Goal: Task Accomplishment & Management: Manage account settings

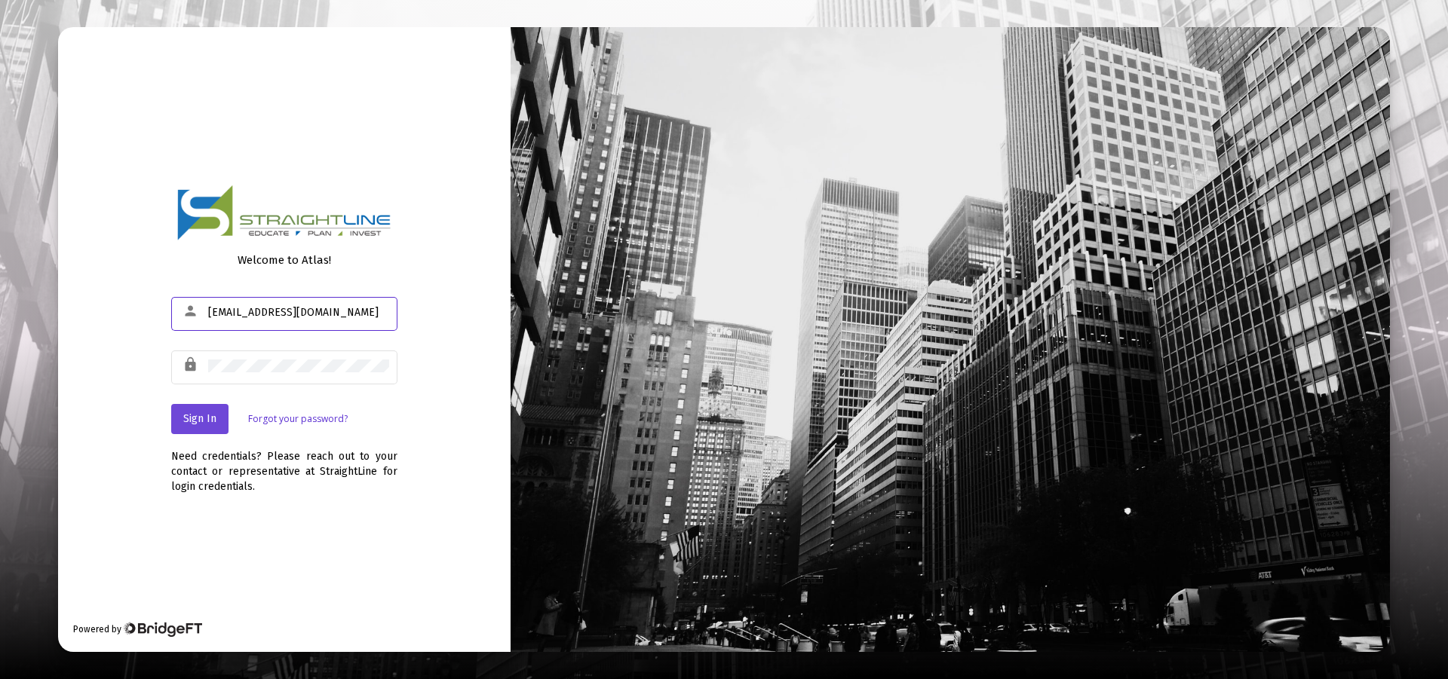
type input "[EMAIL_ADDRESS][DOMAIN_NAME]"
click at [204, 420] on span "Sign In" at bounding box center [199, 418] width 33 height 13
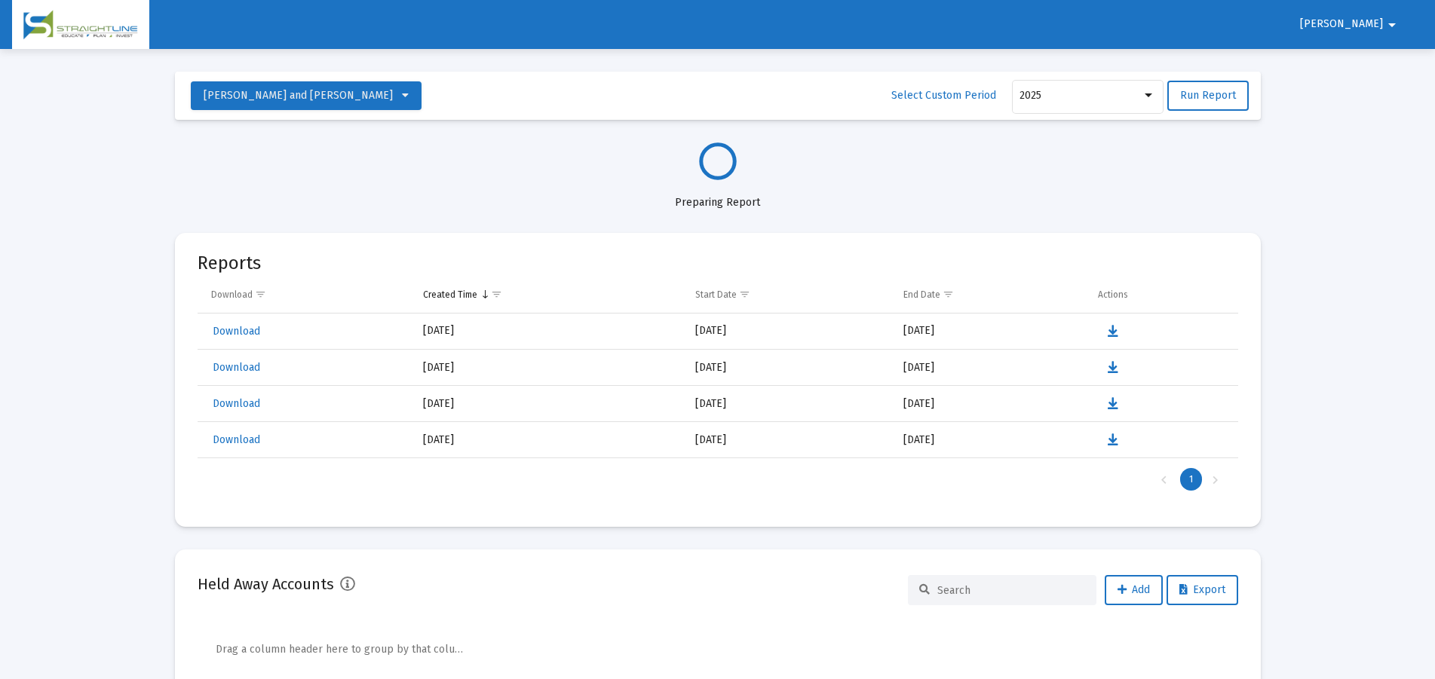
select select "View all"
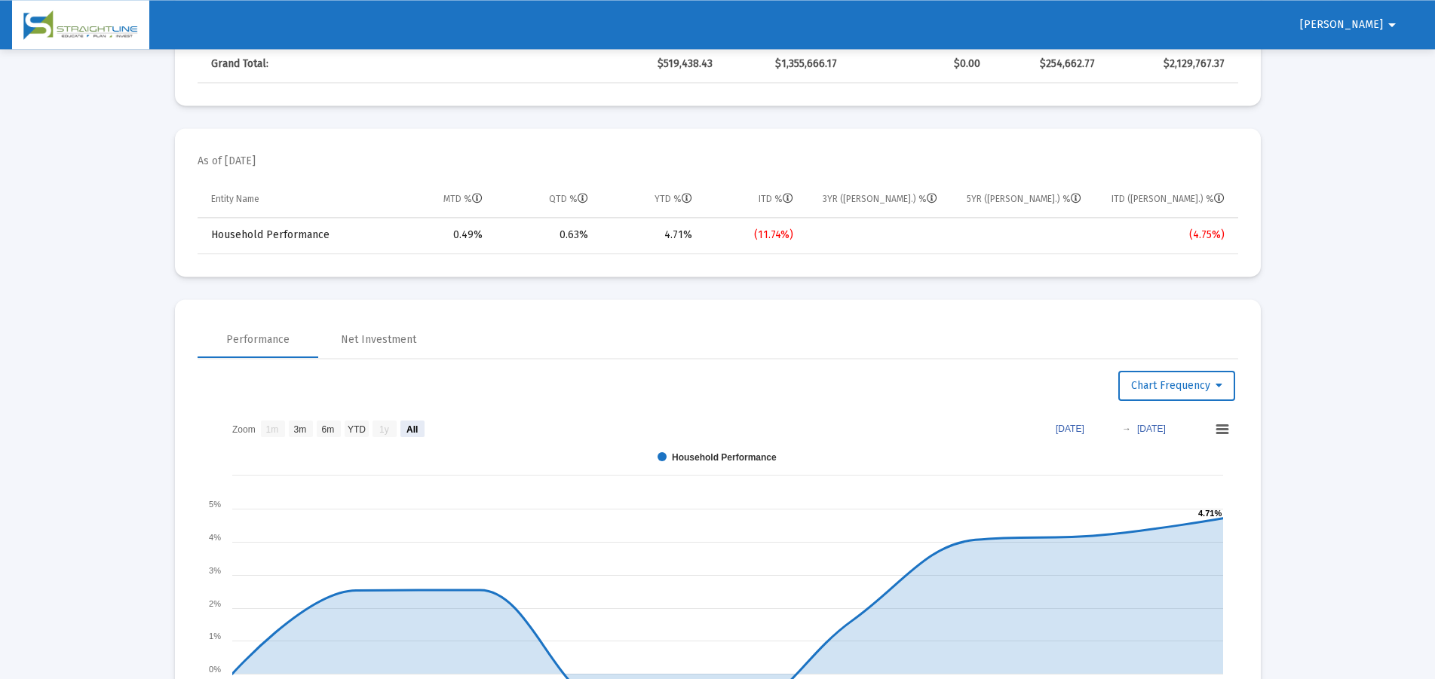
scroll to position [692, 0]
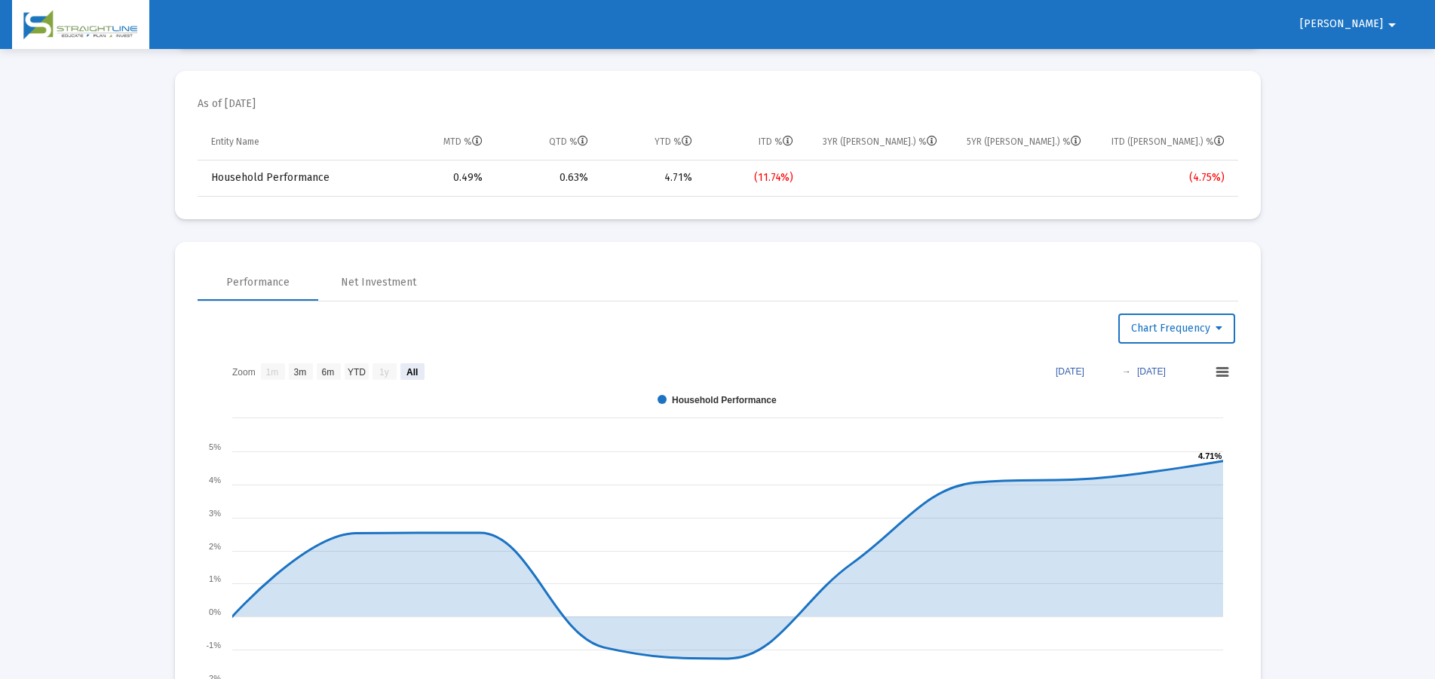
click at [1166, 373] on text "[DATE]" at bounding box center [1151, 371] width 29 height 11
click at [1078, 376] on text "[DATE]" at bounding box center [1070, 371] width 29 height 11
click at [1074, 373] on text "[DATE]" at bounding box center [1070, 371] width 29 height 11
click at [1053, 373] on input "[DATE]" at bounding box center [1077, 370] width 70 height 15
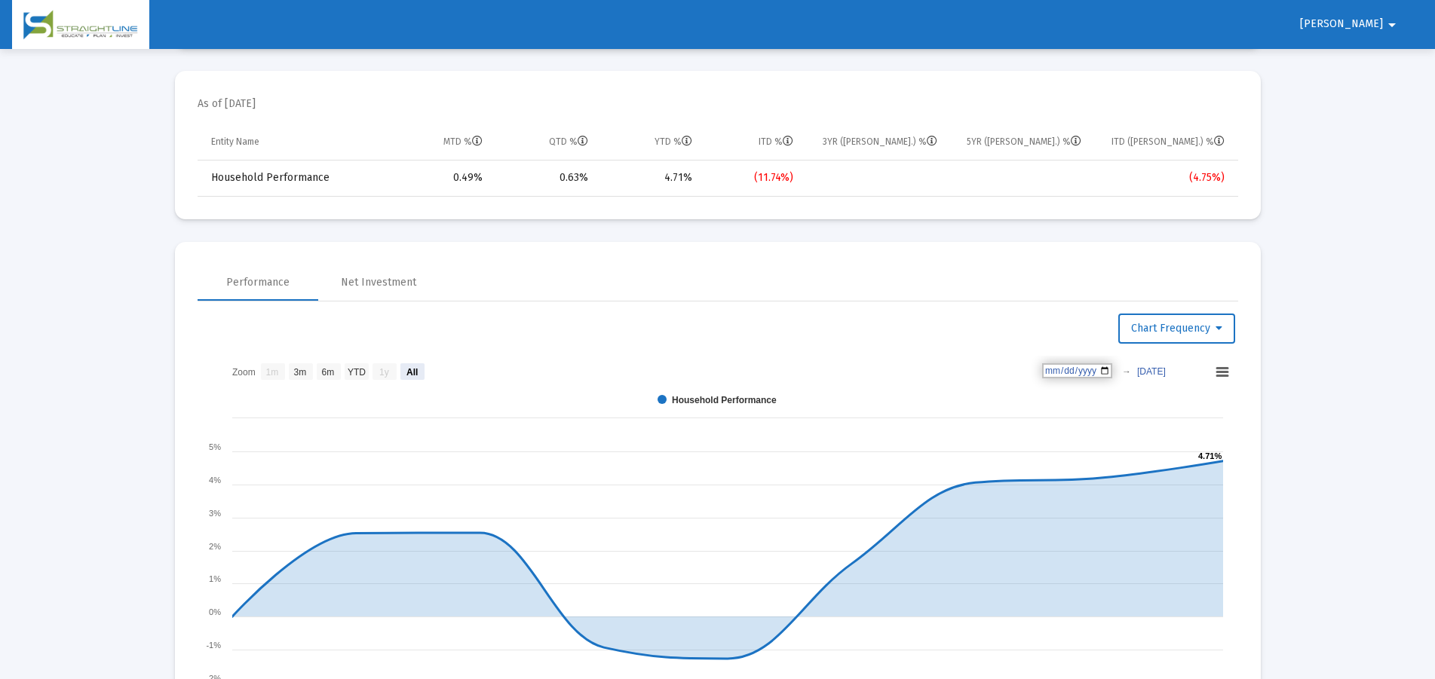
click at [1112, 372] on input "[DATE]" at bounding box center [1077, 370] width 70 height 15
click at [1084, 374] on text "[DATE]" at bounding box center [1070, 371] width 29 height 11
click at [1112, 370] on input "[DATE]" at bounding box center [1077, 370] width 70 height 15
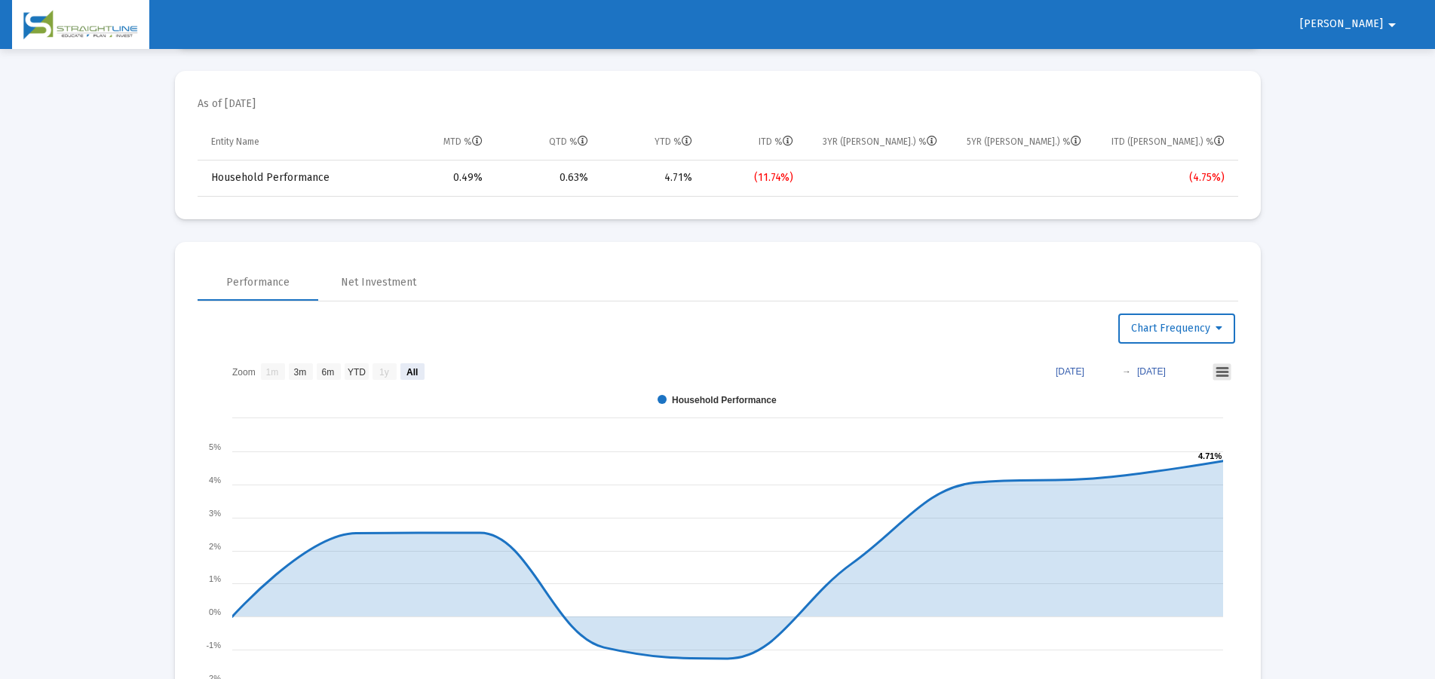
click at [1221, 371] on icon at bounding box center [1222, 373] width 11 height 8
click at [1223, 334] on button "Chart Frequency" at bounding box center [1176, 329] width 117 height 30
click at [1304, 324] on div at bounding box center [717, 339] width 1435 height 679
click at [370, 284] on div "Net Investment" at bounding box center [378, 282] width 75 height 15
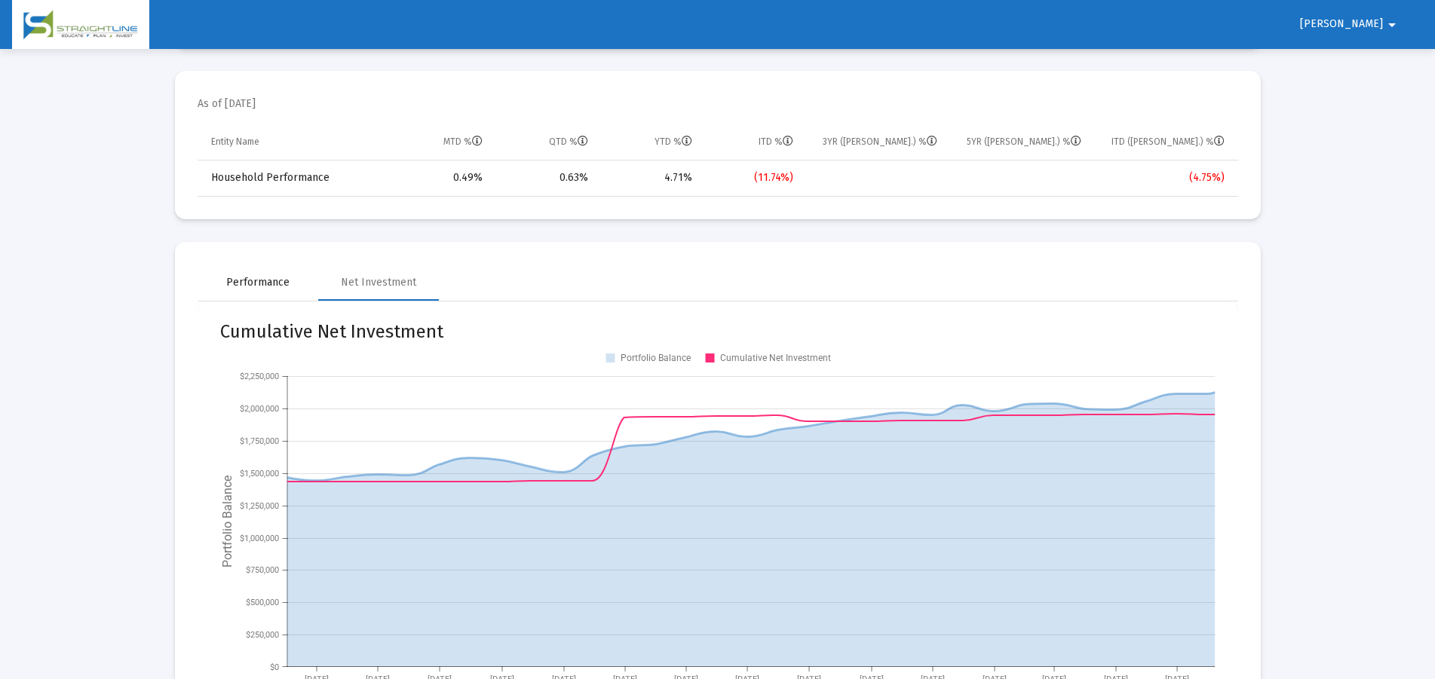
click at [242, 279] on div "Performance" at bounding box center [257, 282] width 63 height 15
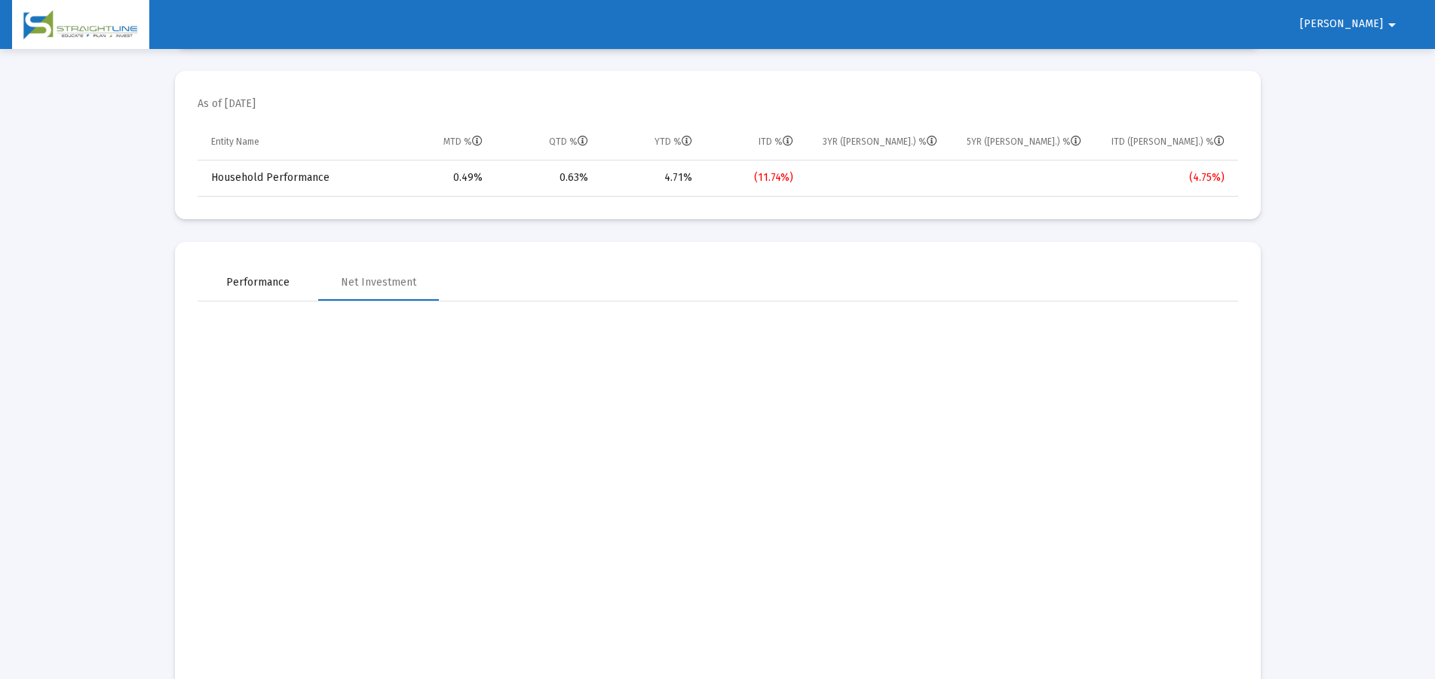
select select "View all"
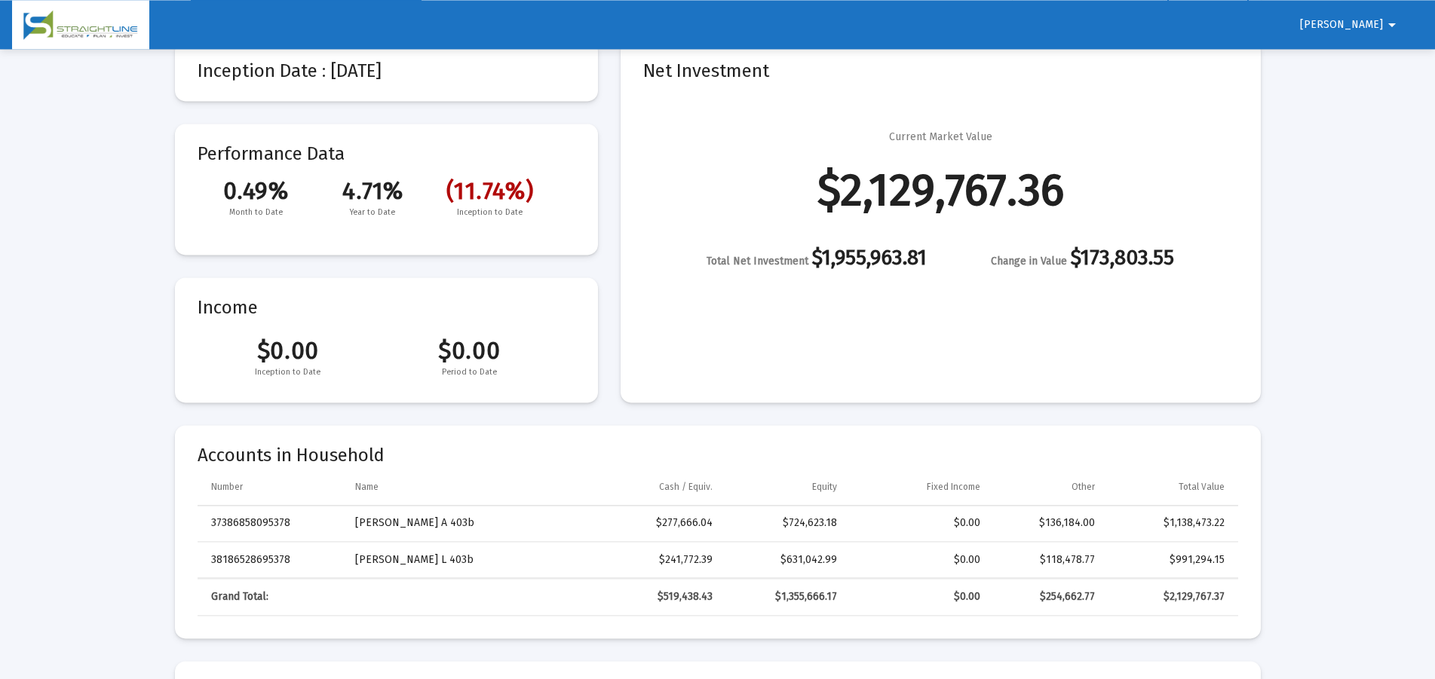
scroll to position [0, 0]
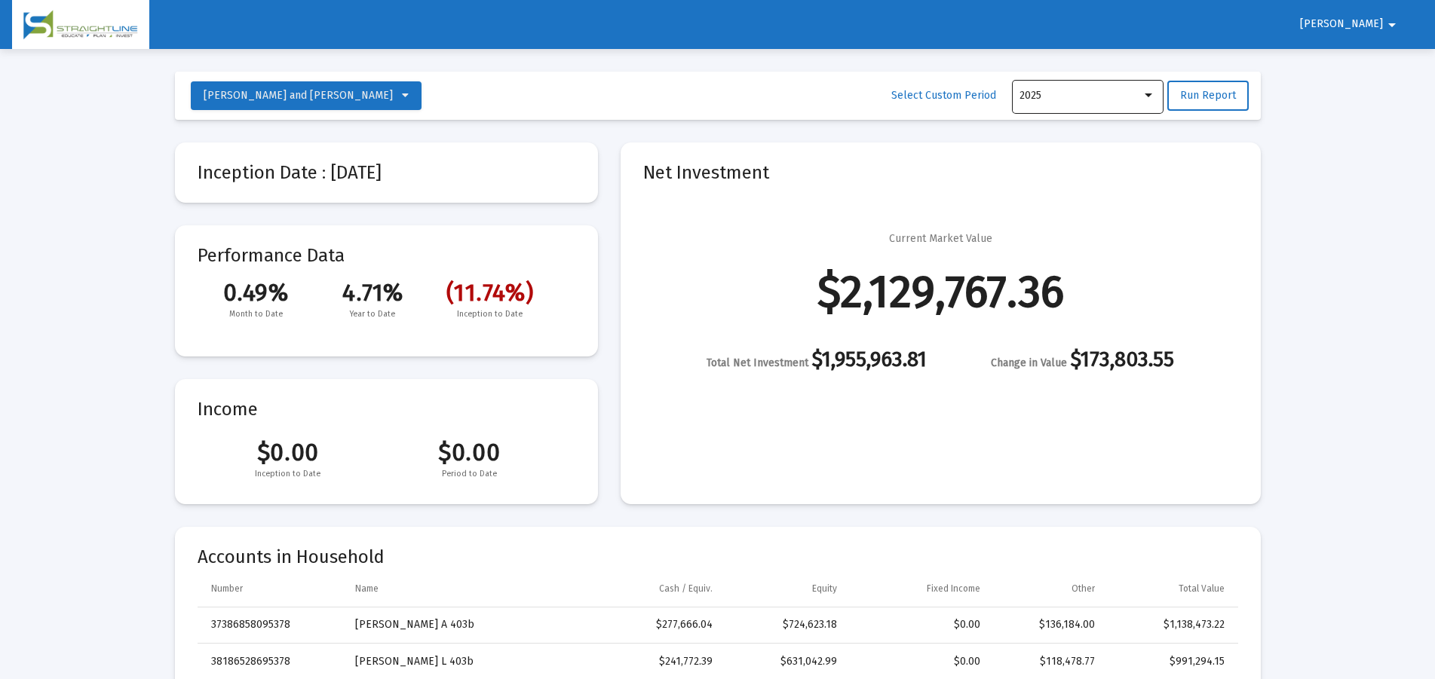
click at [1151, 96] on div at bounding box center [1149, 96] width 8 height 4
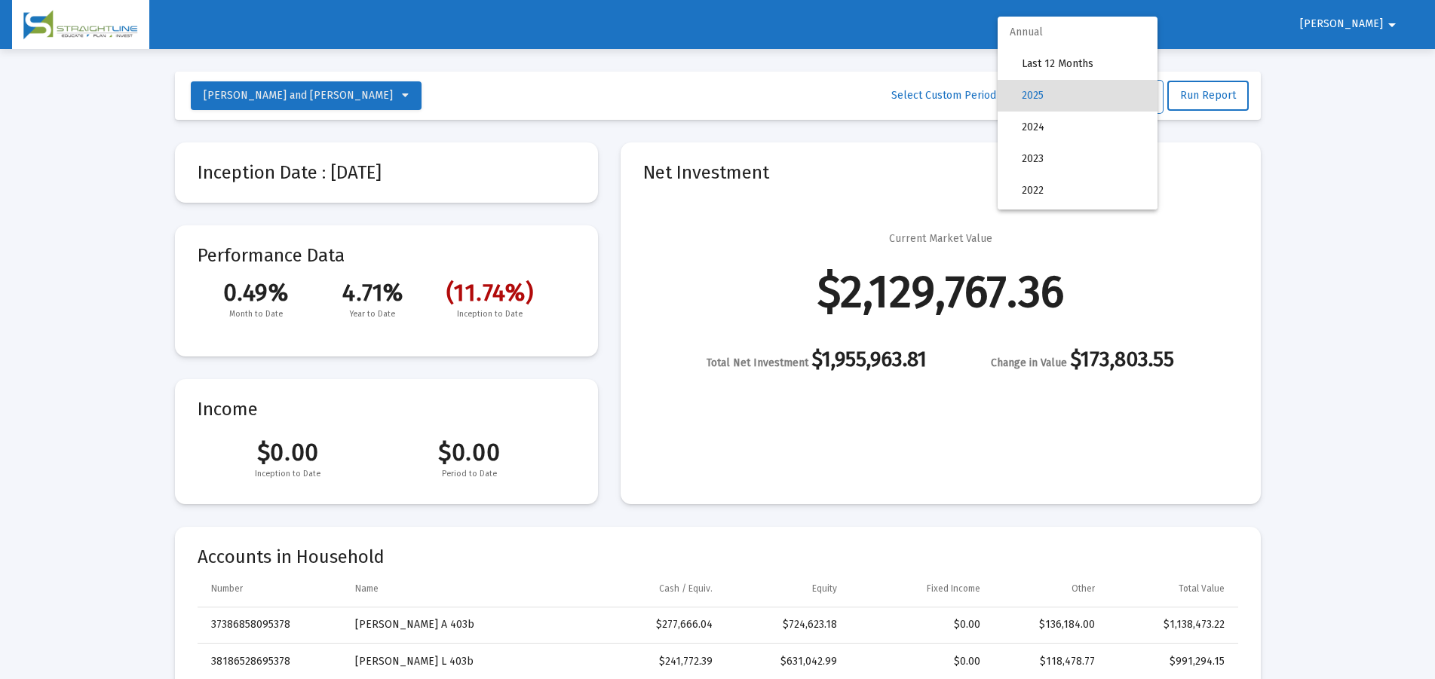
click at [1366, 101] on div at bounding box center [717, 339] width 1435 height 679
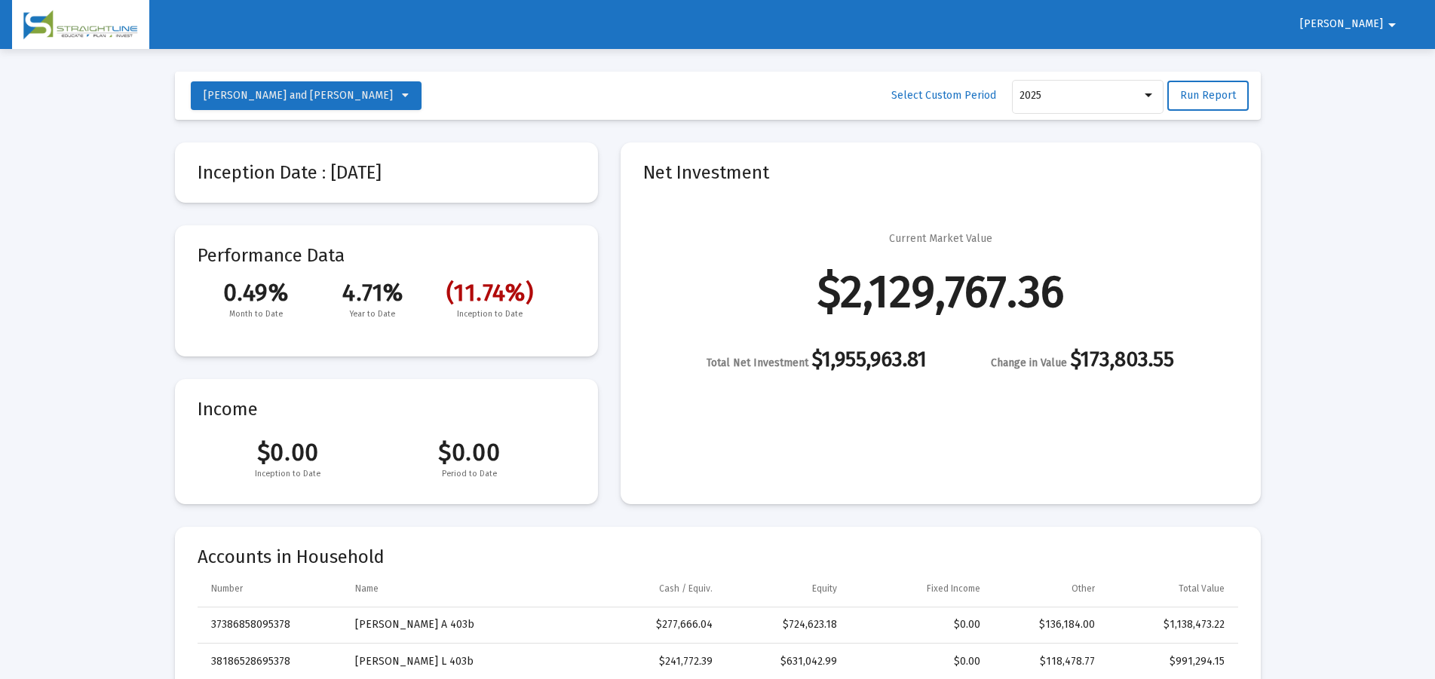
click at [1391, 17] on mat-icon "arrow_drop_down" at bounding box center [1392, 25] width 18 height 30
click at [1390, 68] on button "Logout" at bounding box center [1387, 64] width 84 height 36
